Goal: Transaction & Acquisition: Purchase product/service

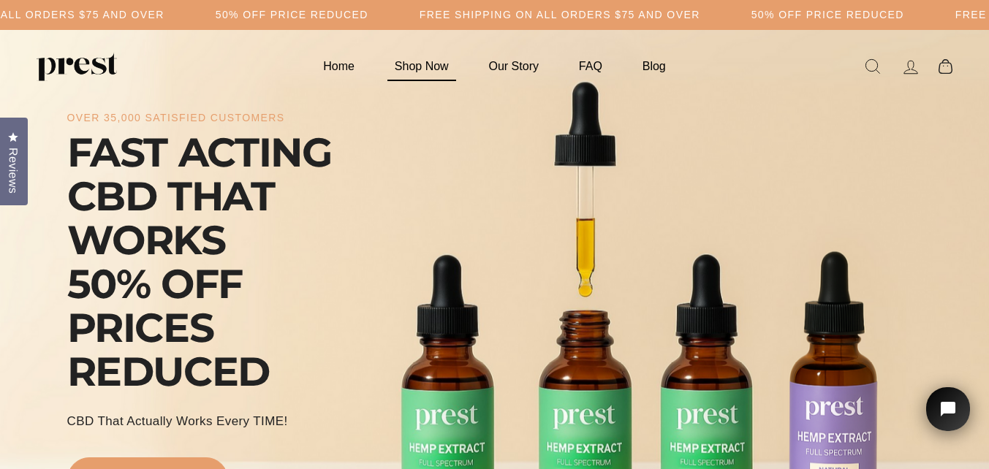
click at [431, 65] on link "Shop Now" at bounding box center [421, 66] width 91 height 29
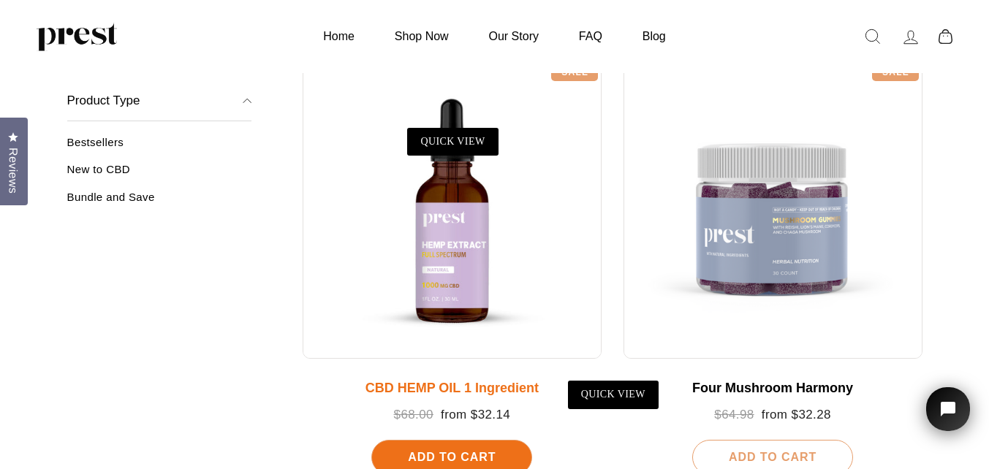
scroll to position [292, 0]
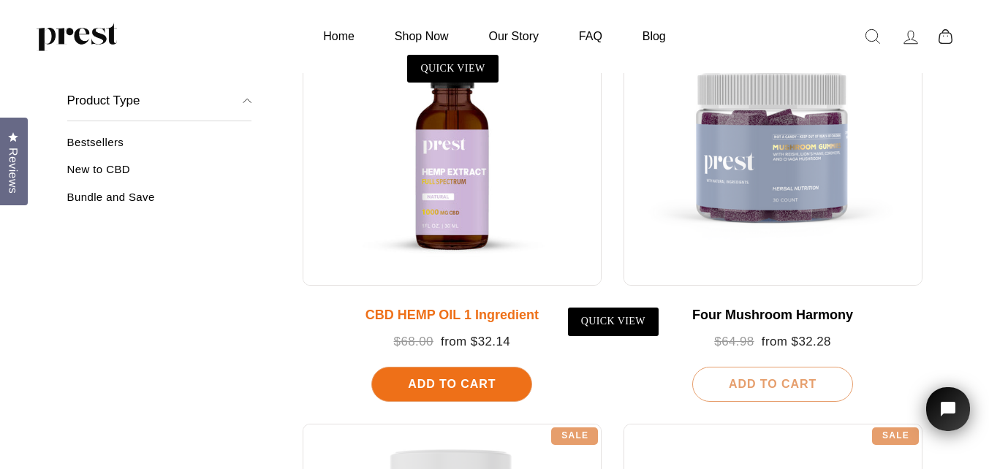
click at [528, 196] on div at bounding box center [452, 136] width 299 height 299
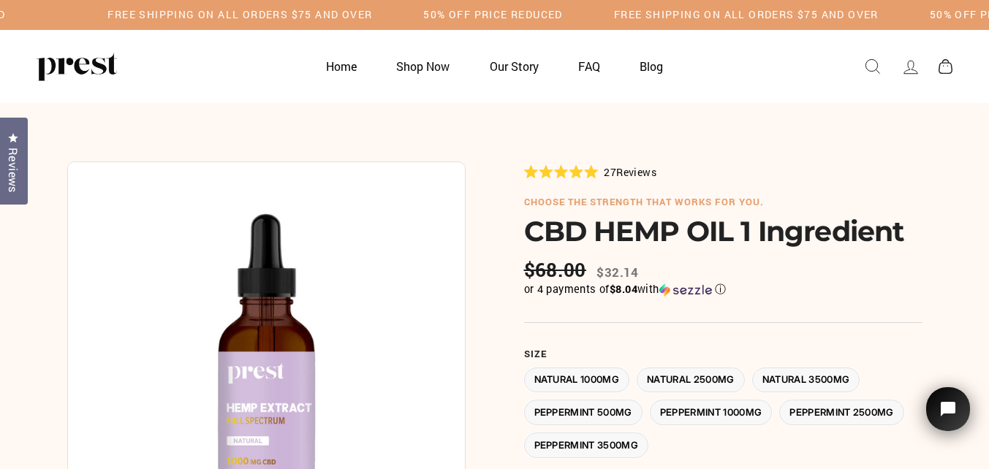
click at [618, 417] on label "Peppermint 500MG" at bounding box center [583, 413] width 118 height 26
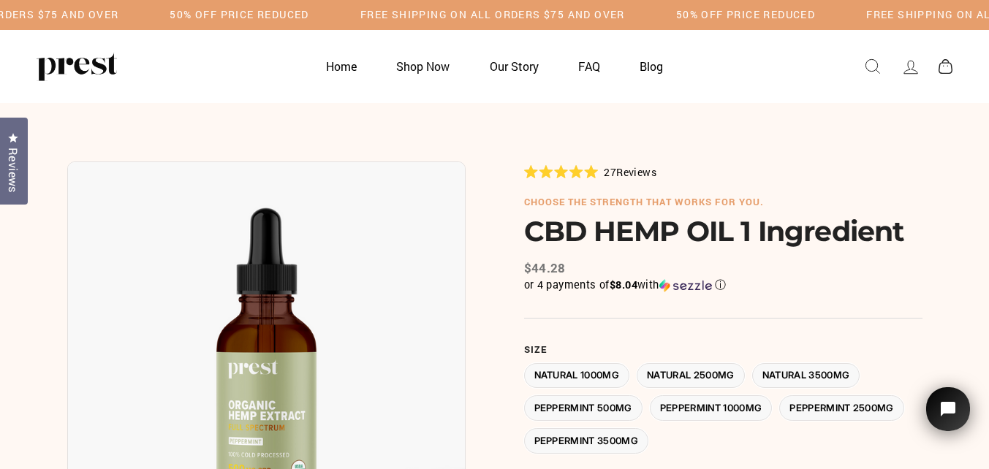
click at [608, 371] on label "Natural 1000MG" at bounding box center [577, 376] width 106 height 26
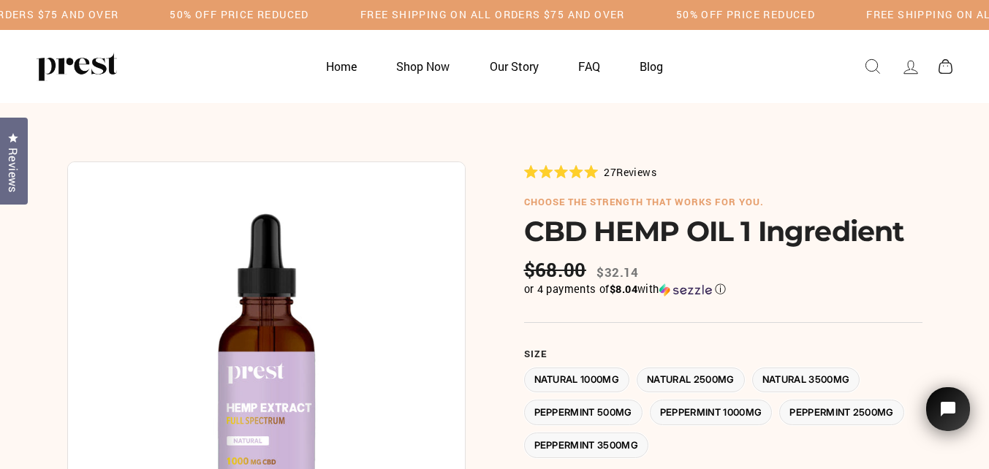
click at [577, 401] on label "Peppermint 500MG" at bounding box center [583, 413] width 118 height 26
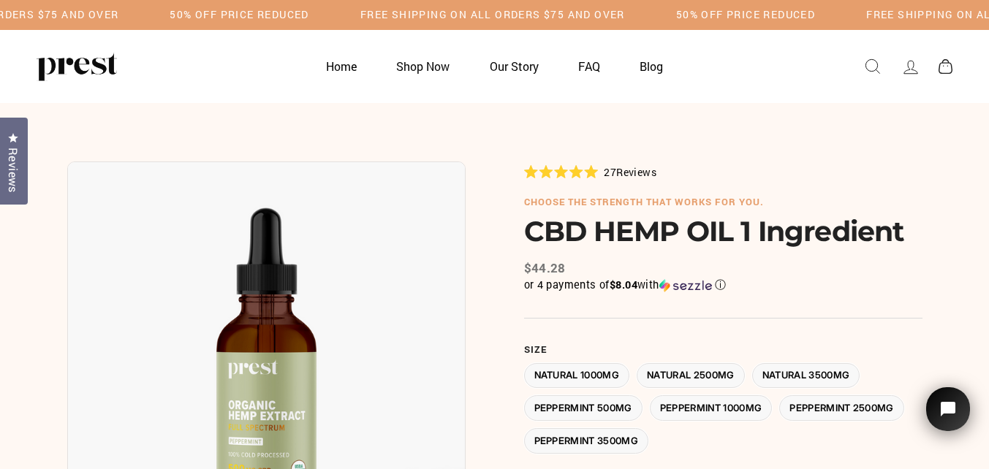
click at [569, 377] on label "Natural 1000MG" at bounding box center [577, 376] width 106 height 26
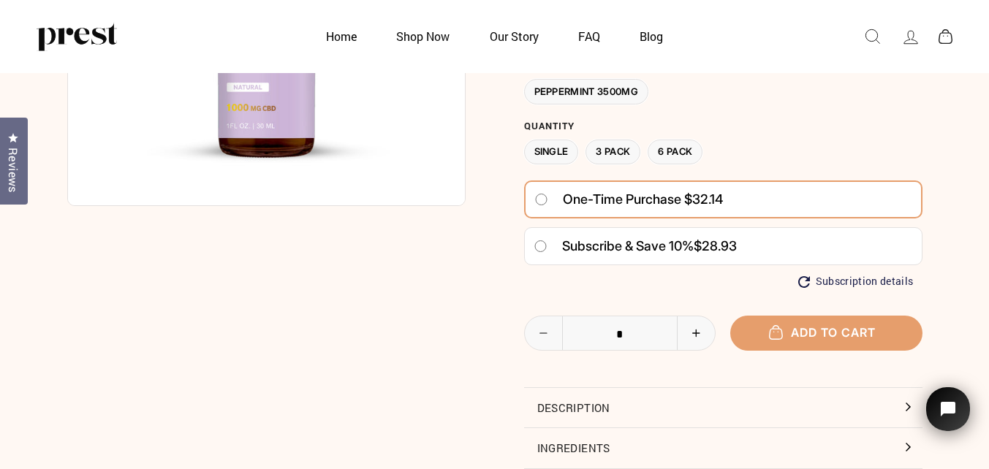
scroll to position [292, 0]
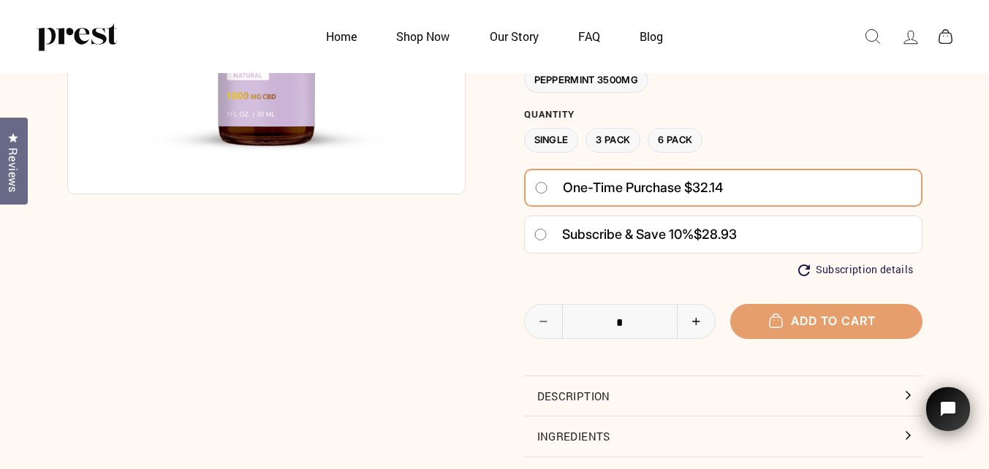
click at [621, 138] on label "3 Pack" at bounding box center [613, 141] width 55 height 26
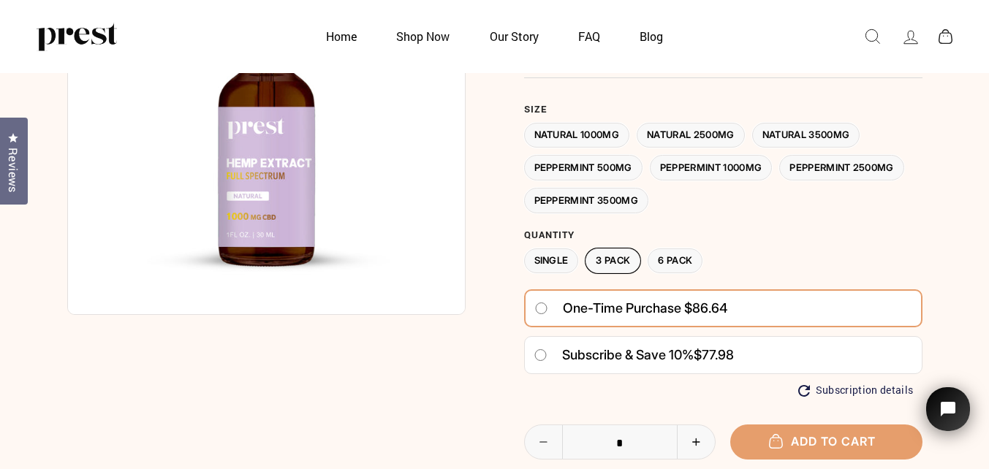
scroll to position [146, 0]
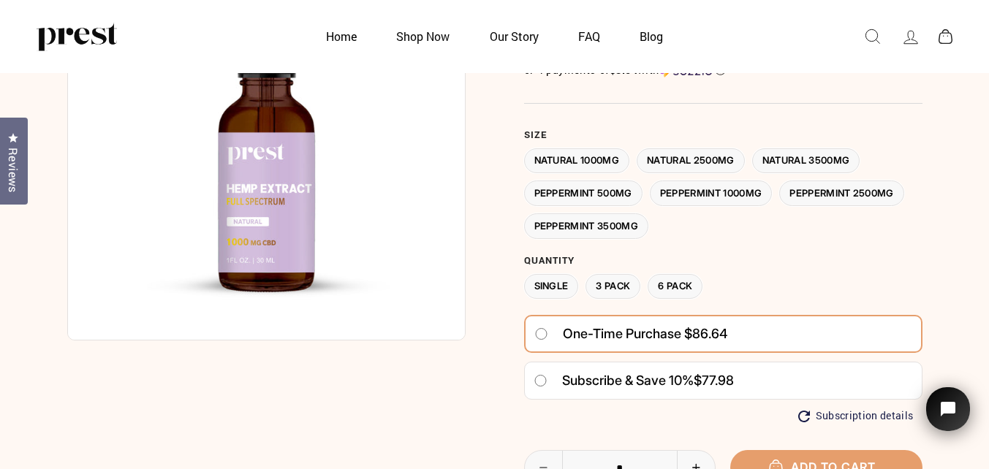
click at [599, 191] on label "Peppermint 500MG" at bounding box center [583, 194] width 118 height 26
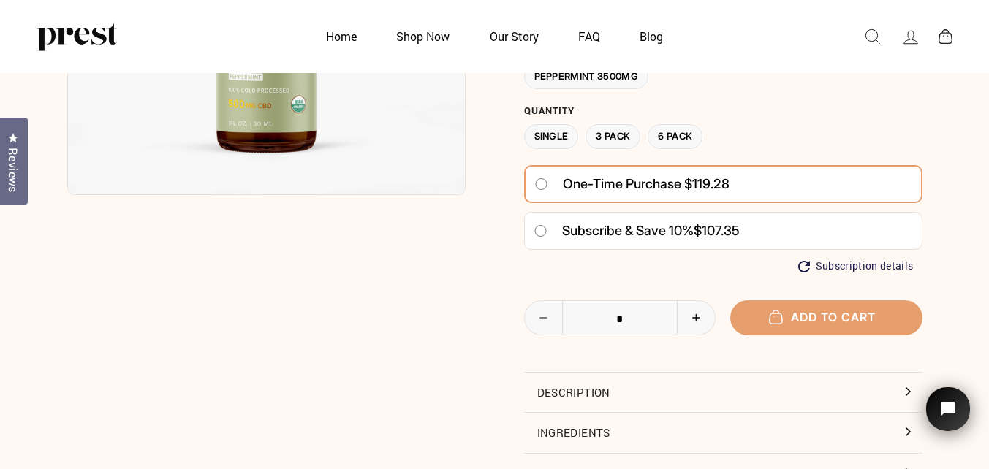
scroll to position [292, 0]
click at [554, 132] on label "Single" at bounding box center [551, 137] width 55 height 26
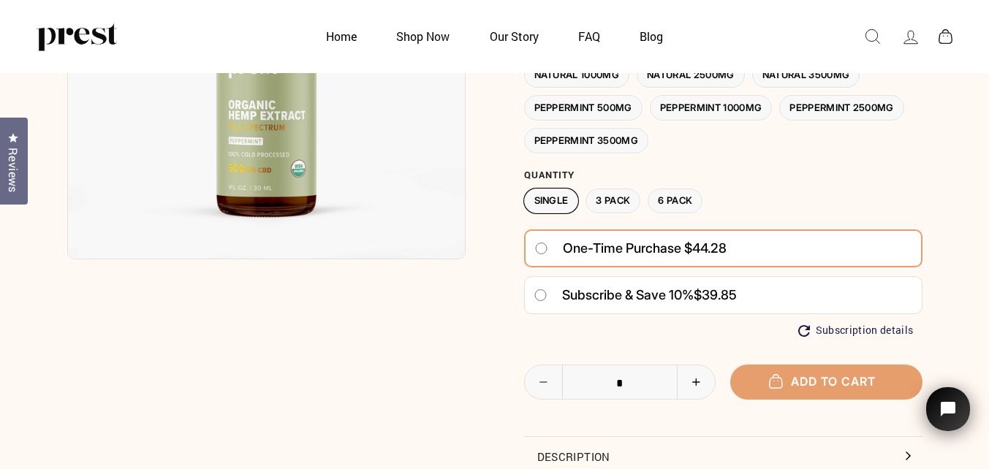
scroll to position [146, 0]
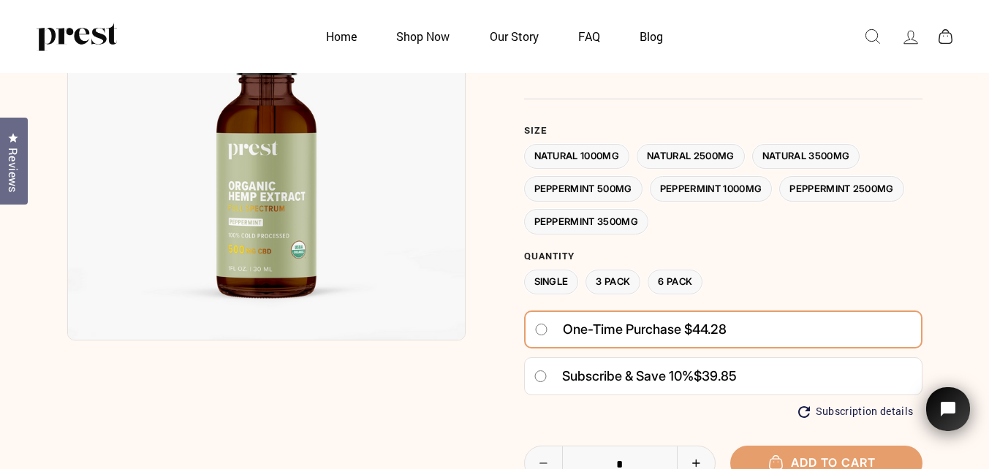
click at [596, 155] on label "Natural 1000MG" at bounding box center [577, 157] width 106 height 26
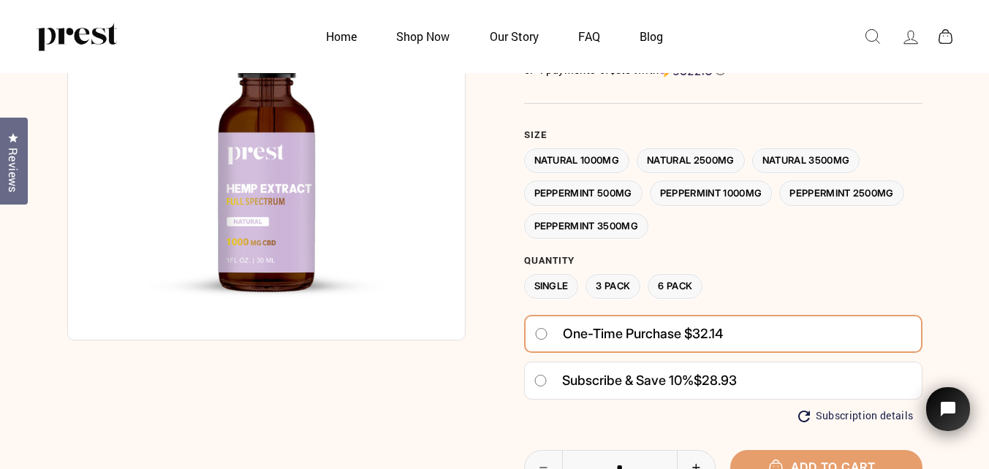
click at [629, 284] on label "3 Pack" at bounding box center [613, 287] width 55 height 26
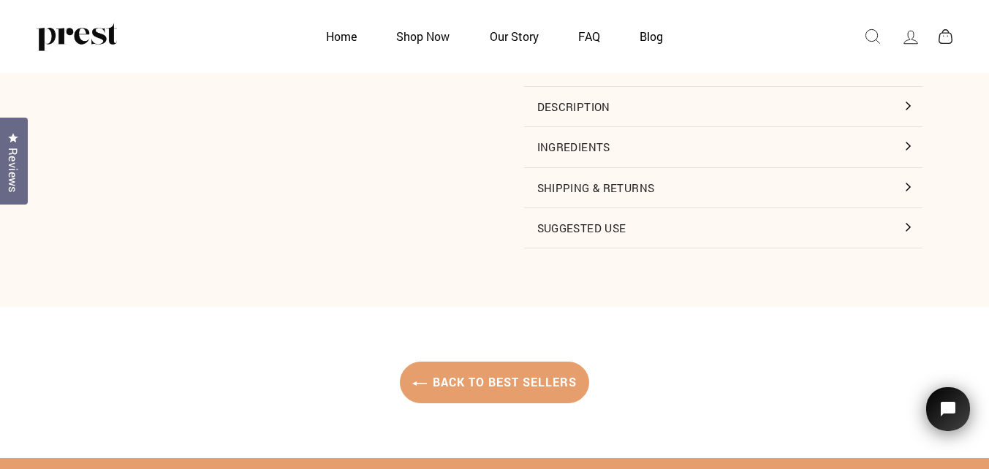
scroll to position [585, 0]
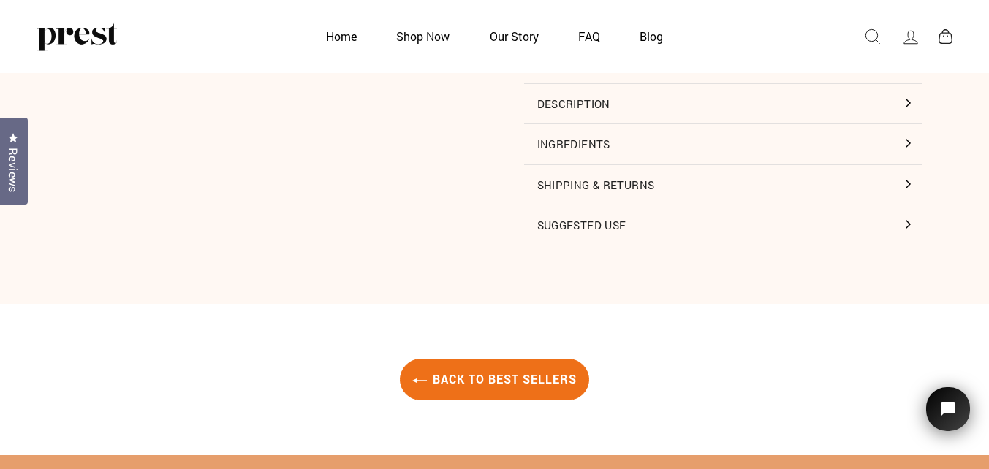
click at [510, 385] on link "Back to Best Sellers" at bounding box center [494, 380] width 189 height 42
